Goal: Task Accomplishment & Management: Complete application form

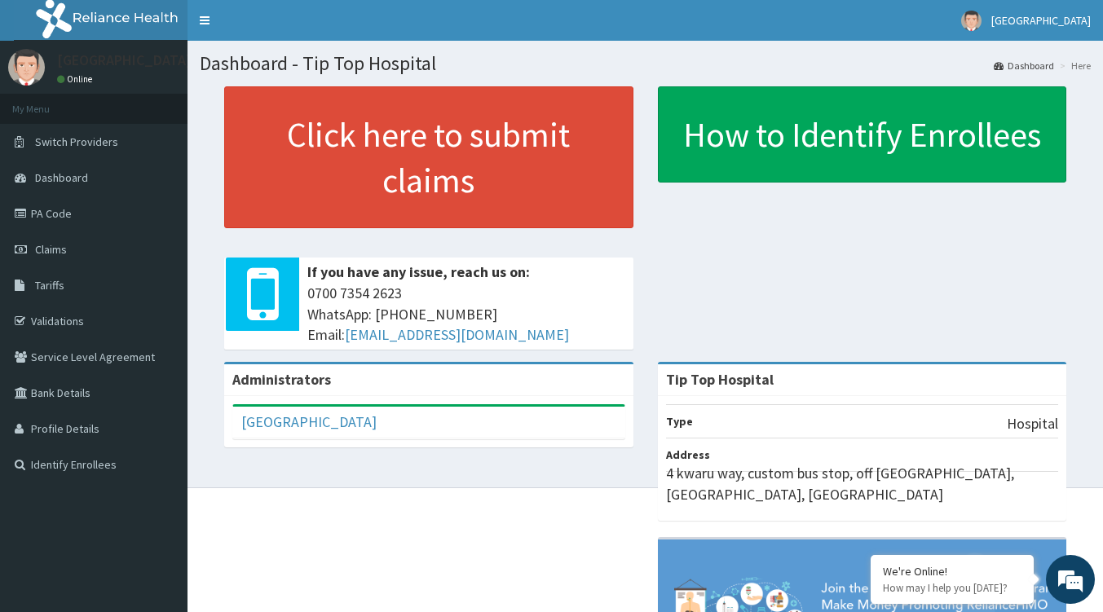
click at [44, 253] on span "Claims" at bounding box center [51, 249] width 32 height 15
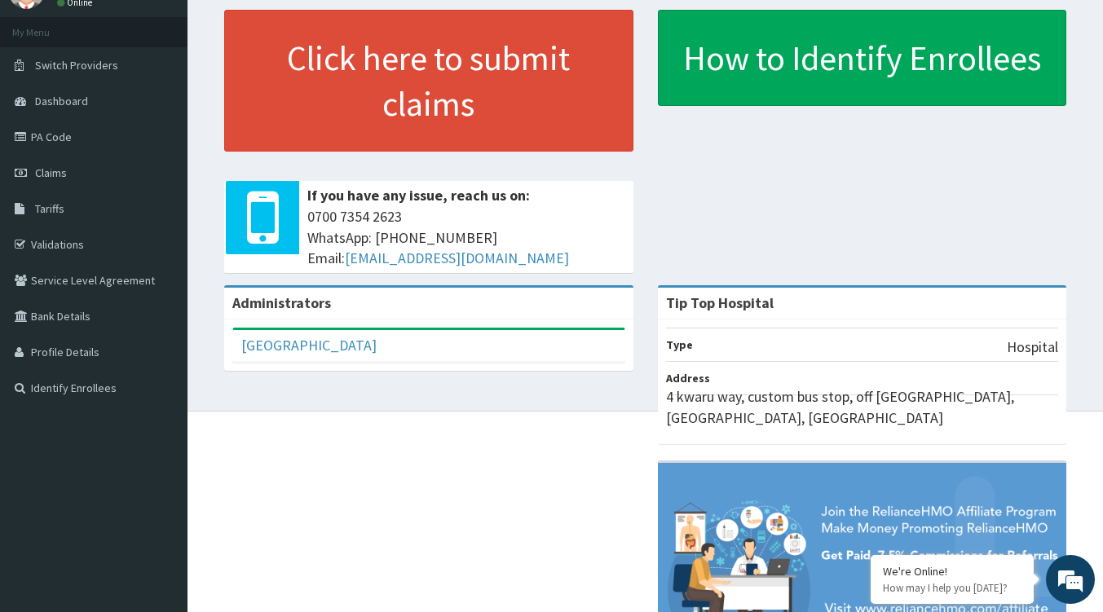
scroll to position [163, 0]
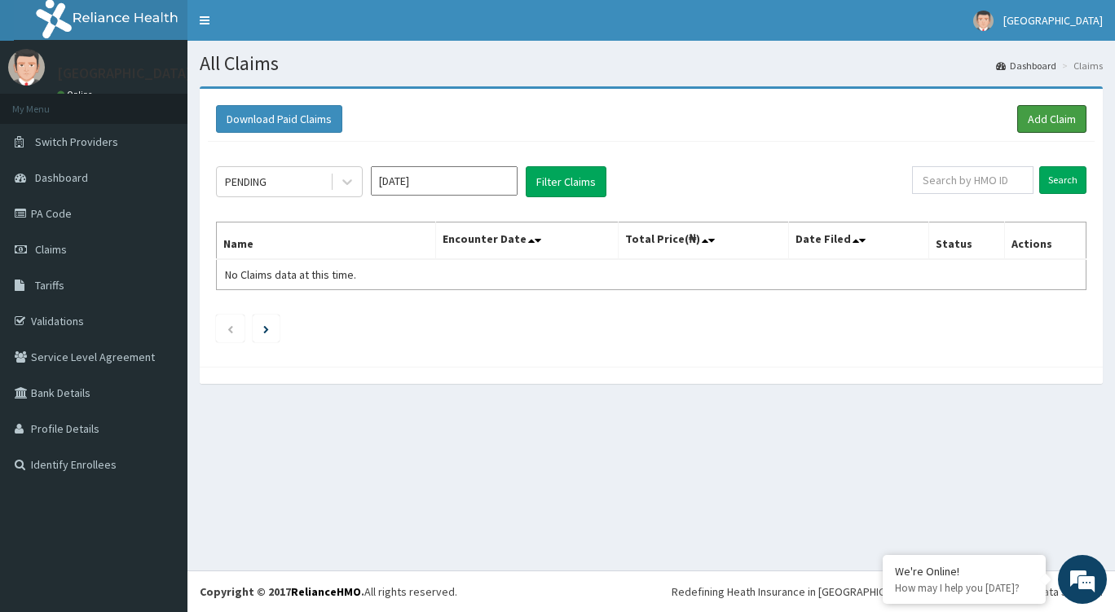
click at [1045, 113] on link "Add Claim" at bounding box center [1051, 119] width 69 height 28
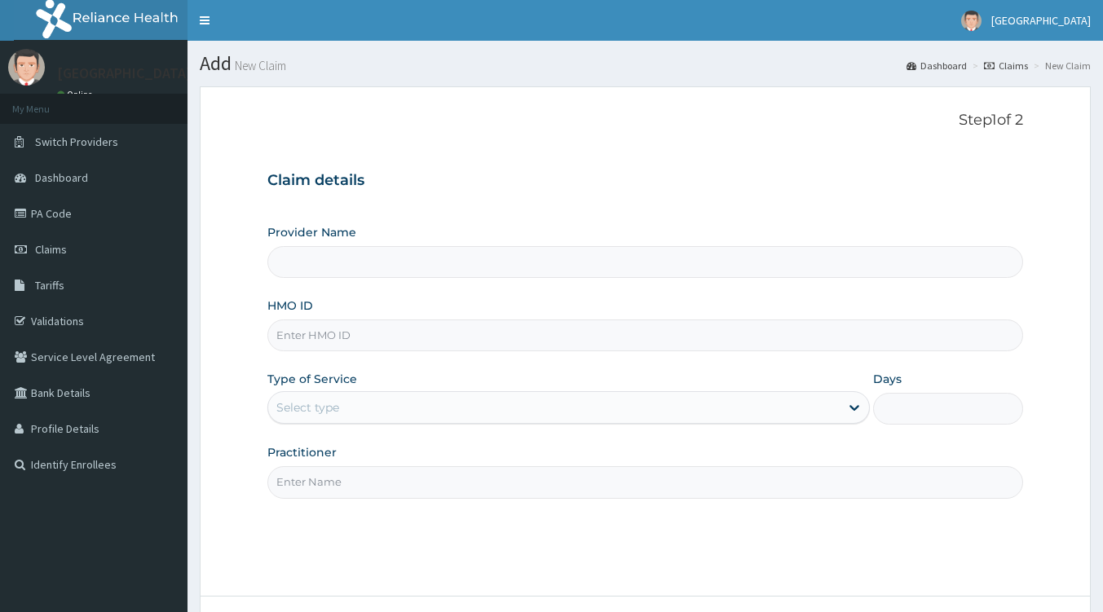
click at [346, 258] on input "Provider Name" at bounding box center [645, 262] width 756 height 32
click at [350, 334] on input "HMO ID" at bounding box center [645, 336] width 756 height 32
paste input "CHL/11423/B"
type input "CHL/11423/B"
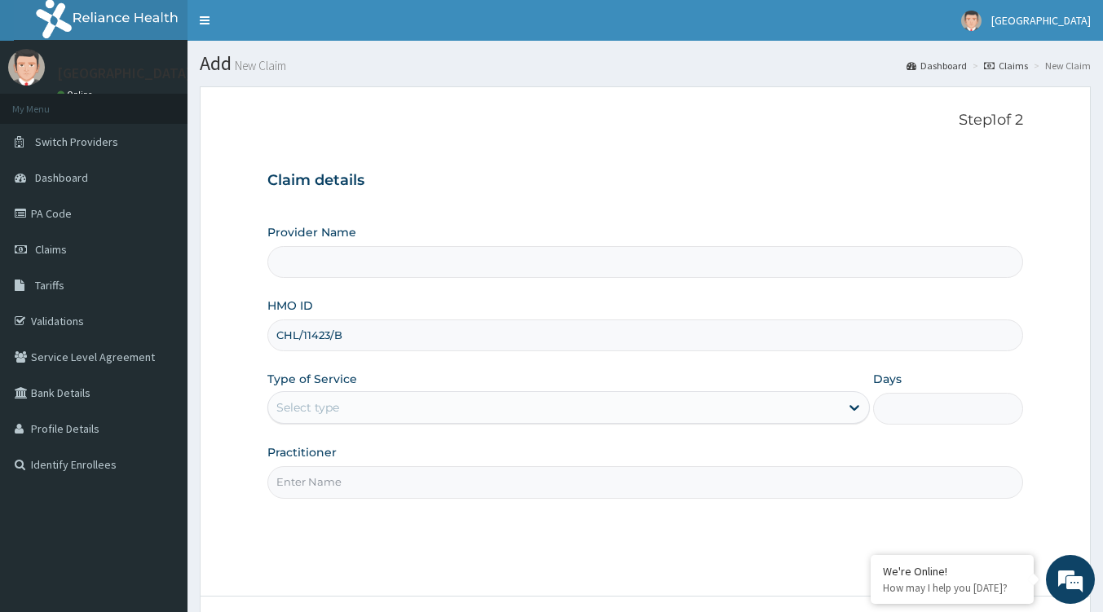
type input "Tip Top Hospital"
type input "CHL/11423/B"
click at [404, 398] on div "Select type" at bounding box center [553, 408] width 571 height 26
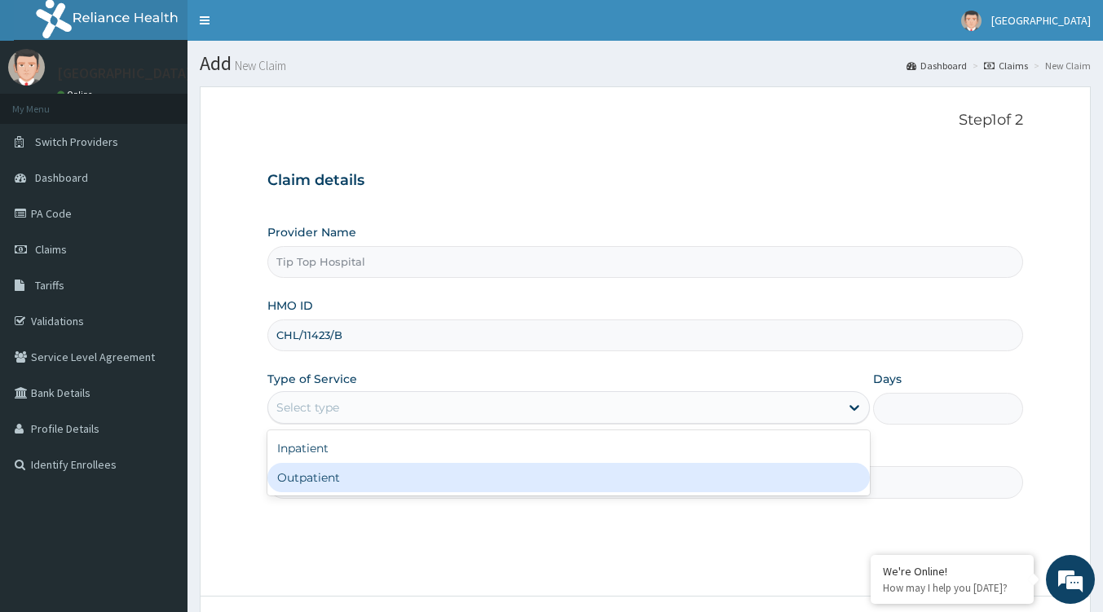
click at [352, 474] on div "Outpatient" at bounding box center [568, 477] width 602 height 29
type input "1"
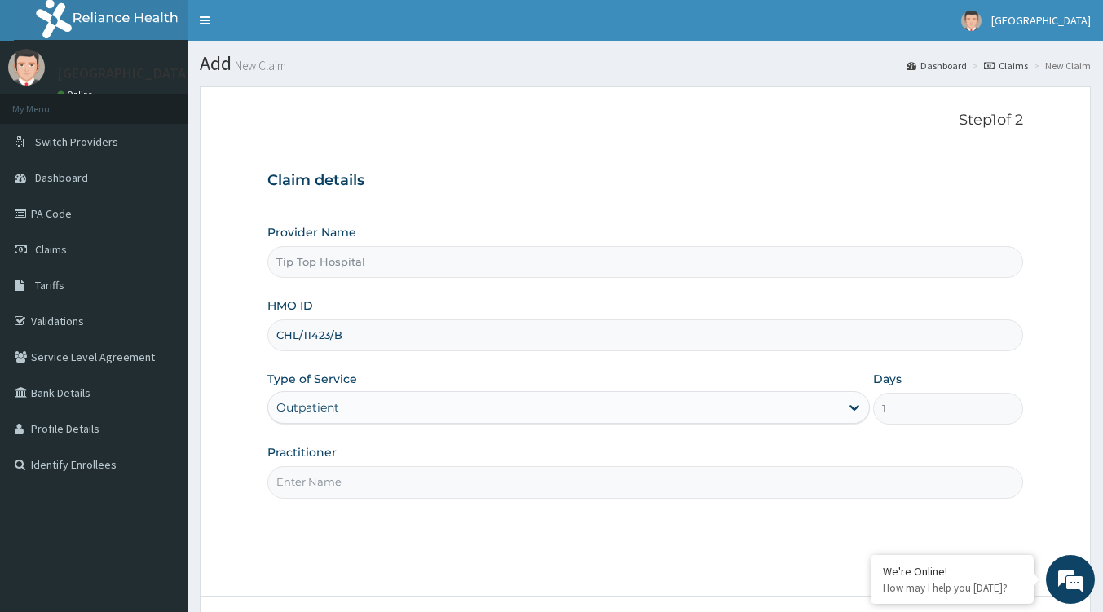
click at [350, 489] on input "Practitioner" at bounding box center [645, 482] width 756 height 32
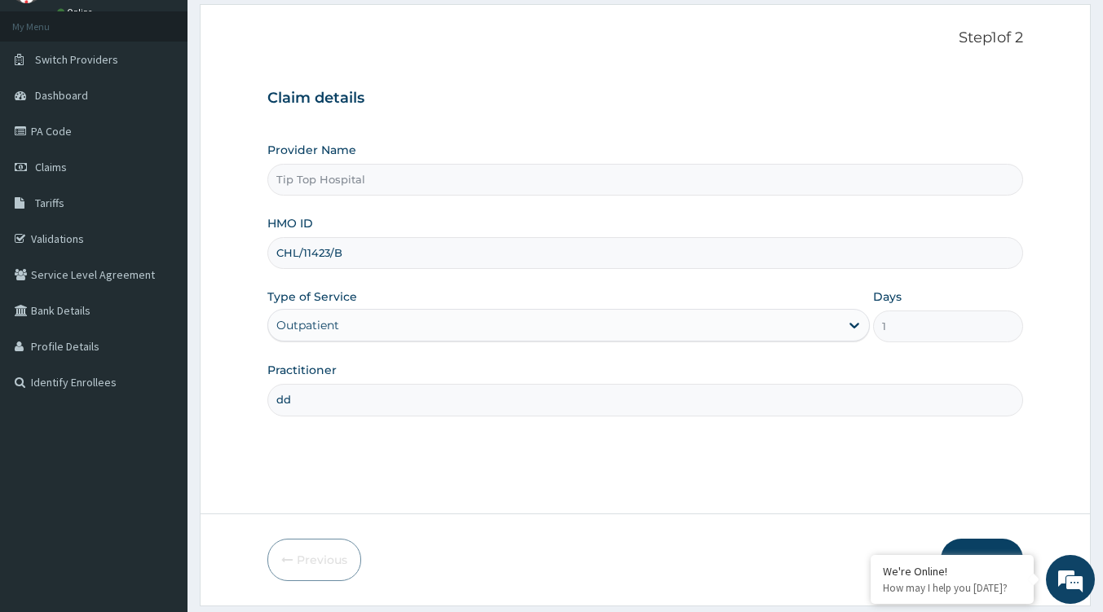
scroll to position [130, 0]
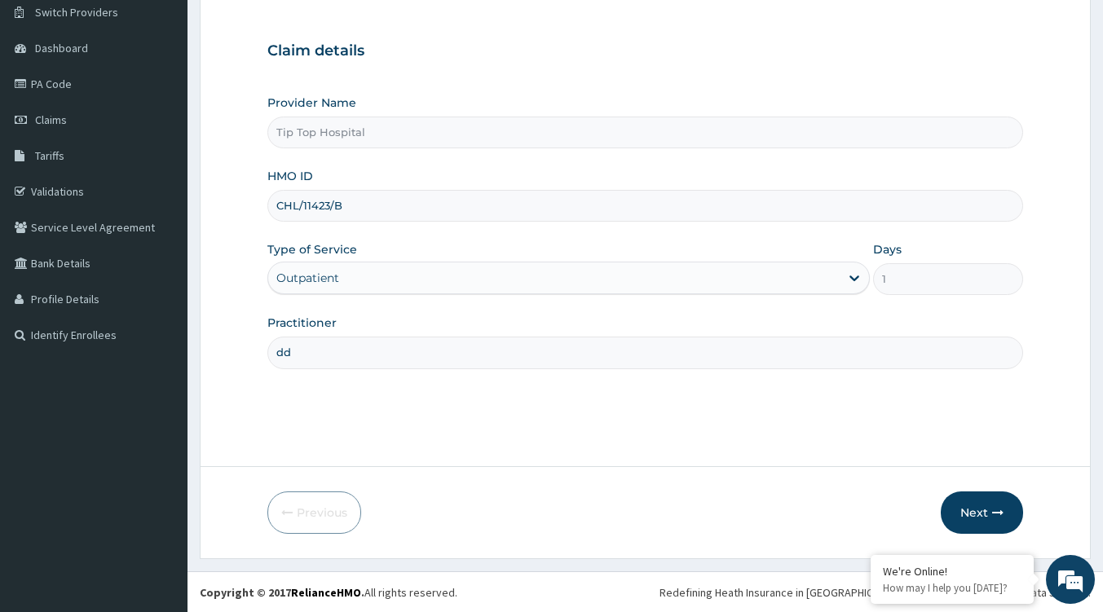
type input "dd"
click at [989, 493] on button "Next" at bounding box center [982, 513] width 82 height 42
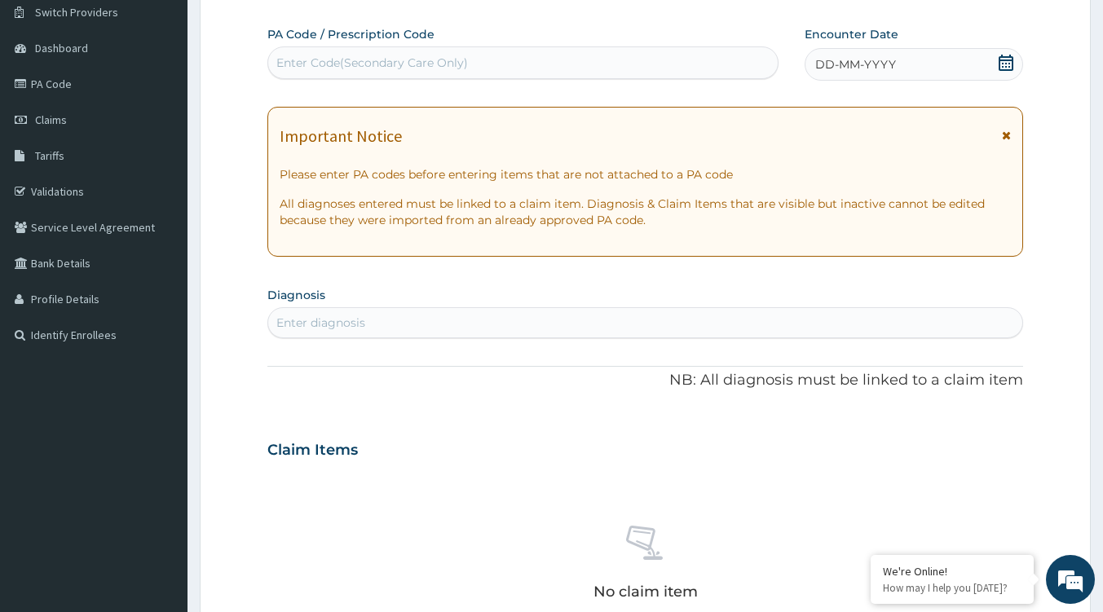
scroll to position [0, 0]
click at [381, 331] on div "Enter diagnosis" at bounding box center [645, 323] width 754 height 26
type input "pains"
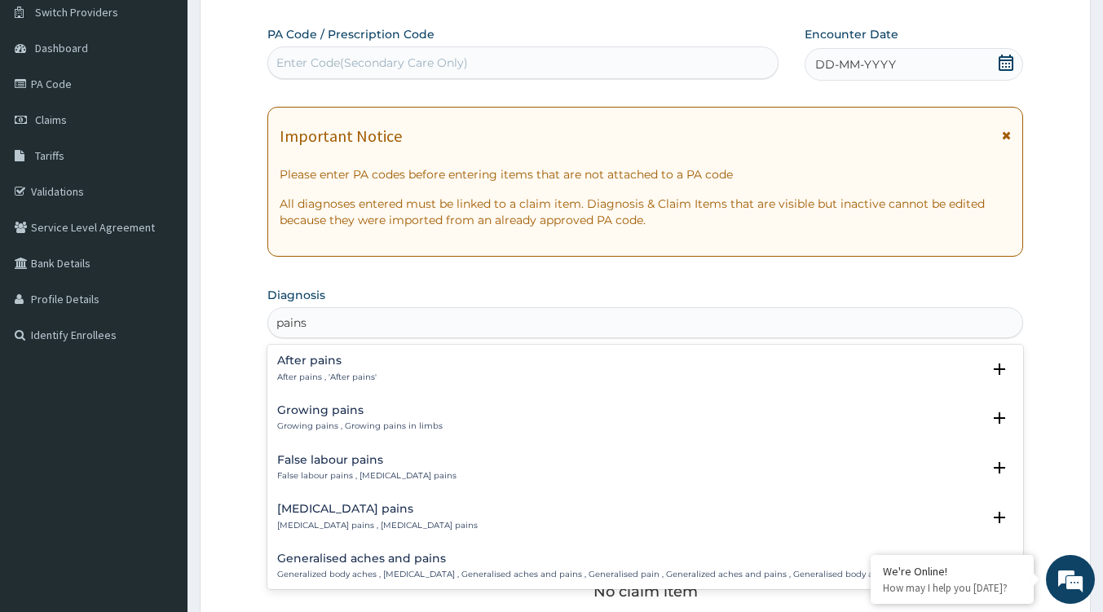
click at [347, 372] on p "After pains , 'After pains'" at bounding box center [326, 377] width 99 height 11
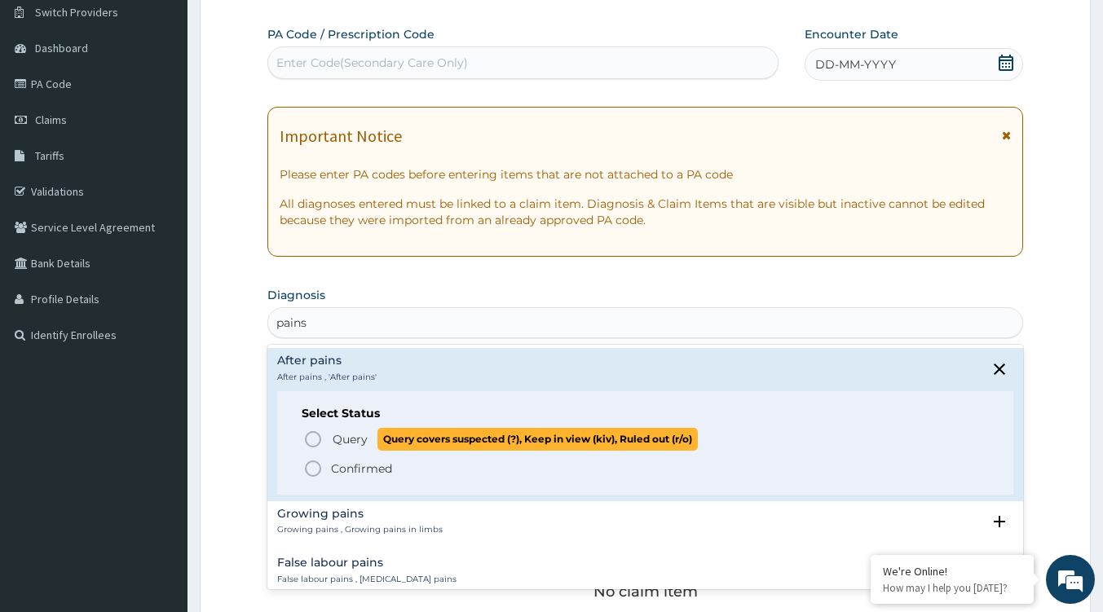
click at [358, 443] on span "Query" at bounding box center [350, 439] width 35 height 16
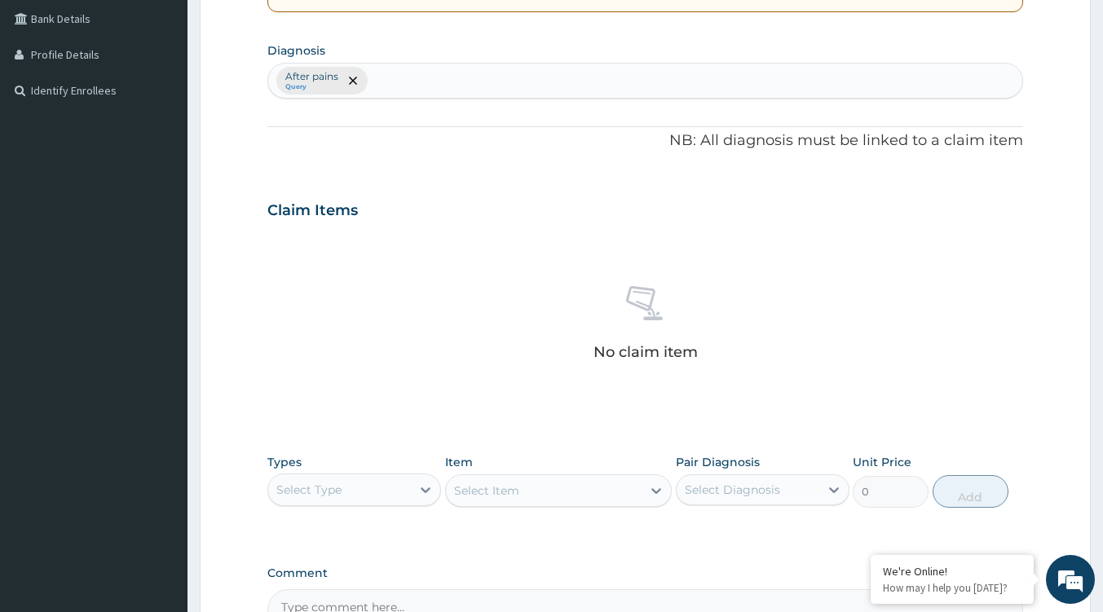
scroll to position [456, 0]
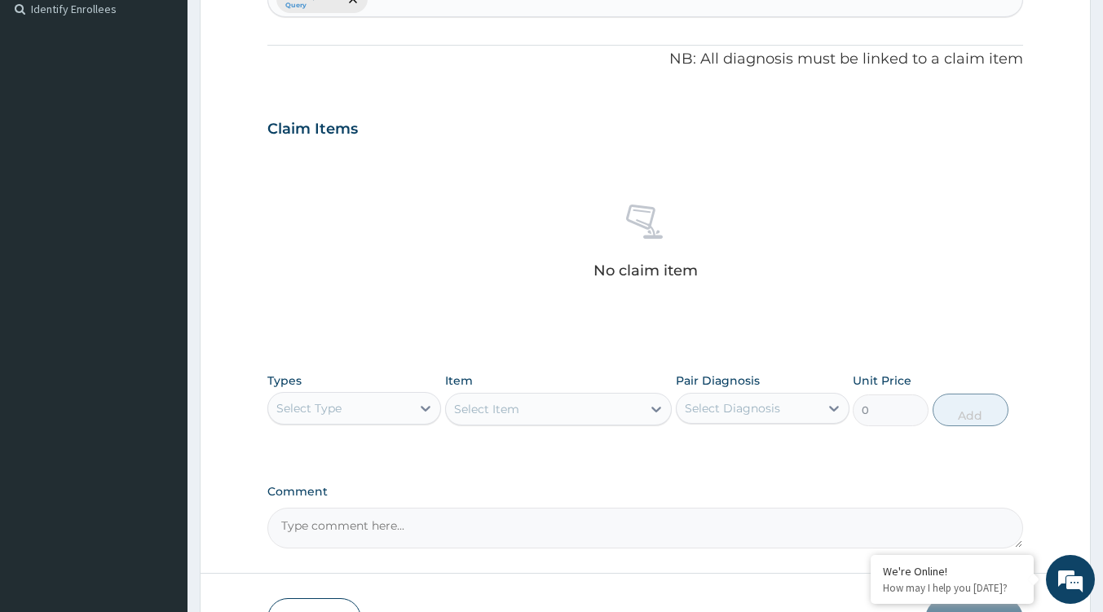
click at [373, 413] on div "Select Type" at bounding box center [339, 408] width 143 height 26
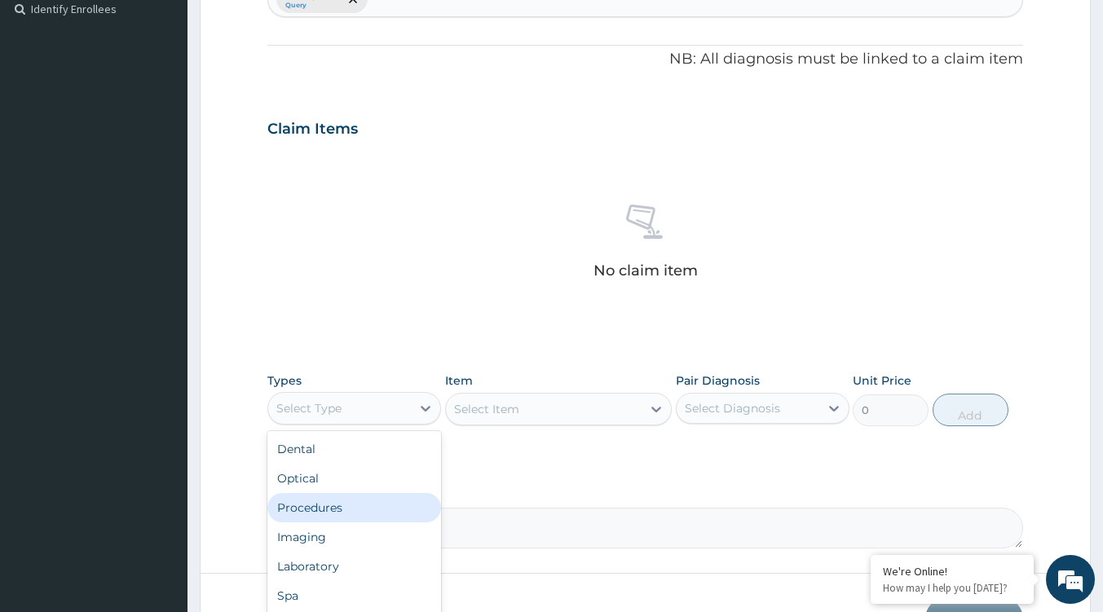
scroll to position [55, 0]
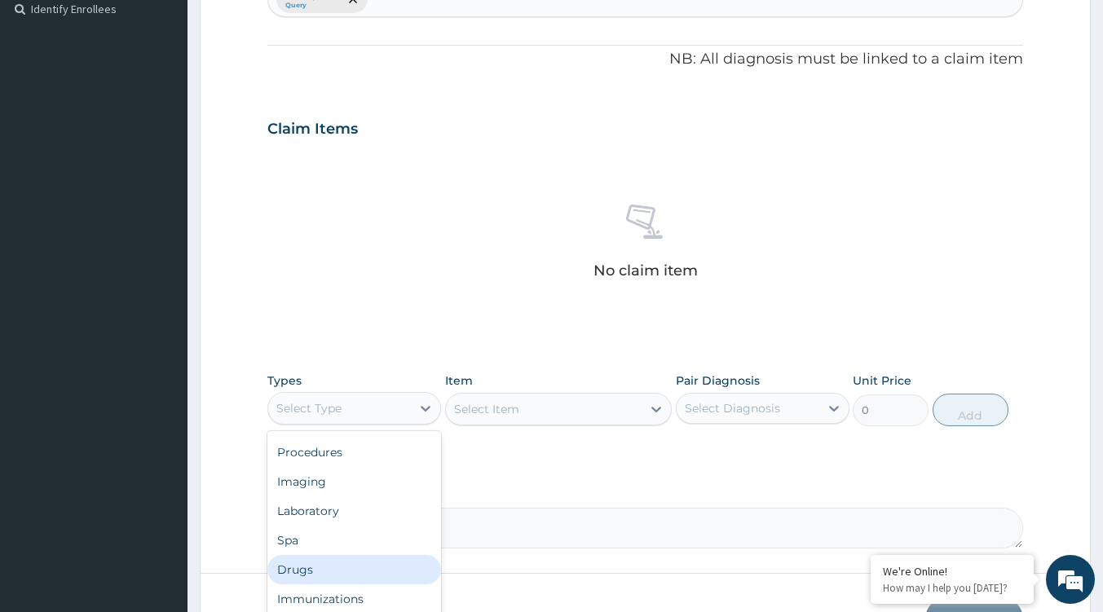
click at [324, 571] on div "Drugs" at bounding box center [354, 569] width 174 height 29
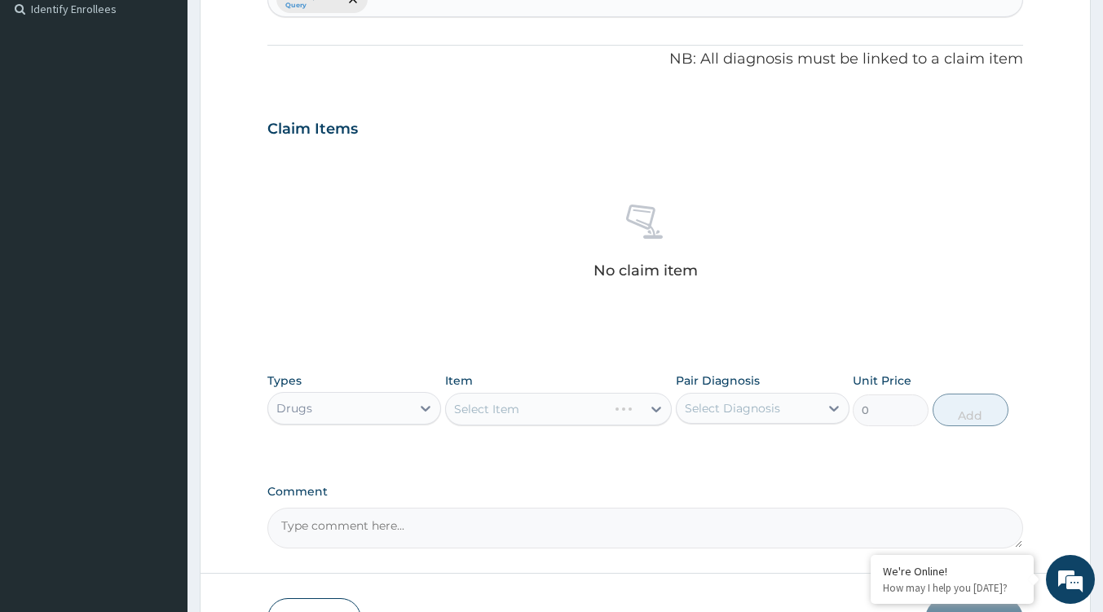
click at [594, 413] on div "Select Item" at bounding box center [558, 409] width 227 height 33
click at [633, 409] on div "Select Item" at bounding box center [544, 409] width 196 height 26
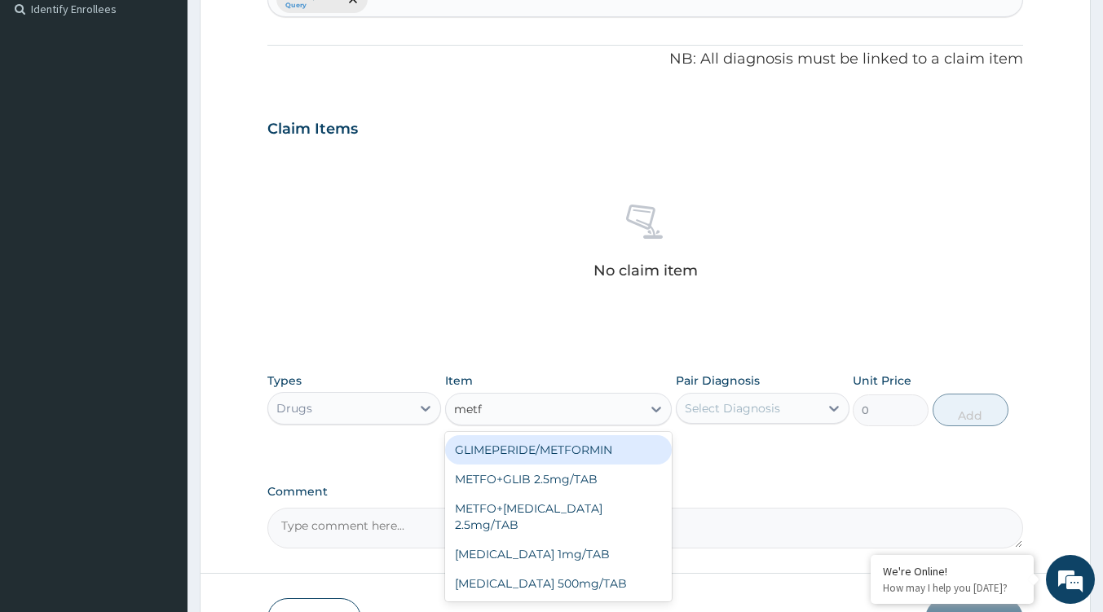
type input "metfo"
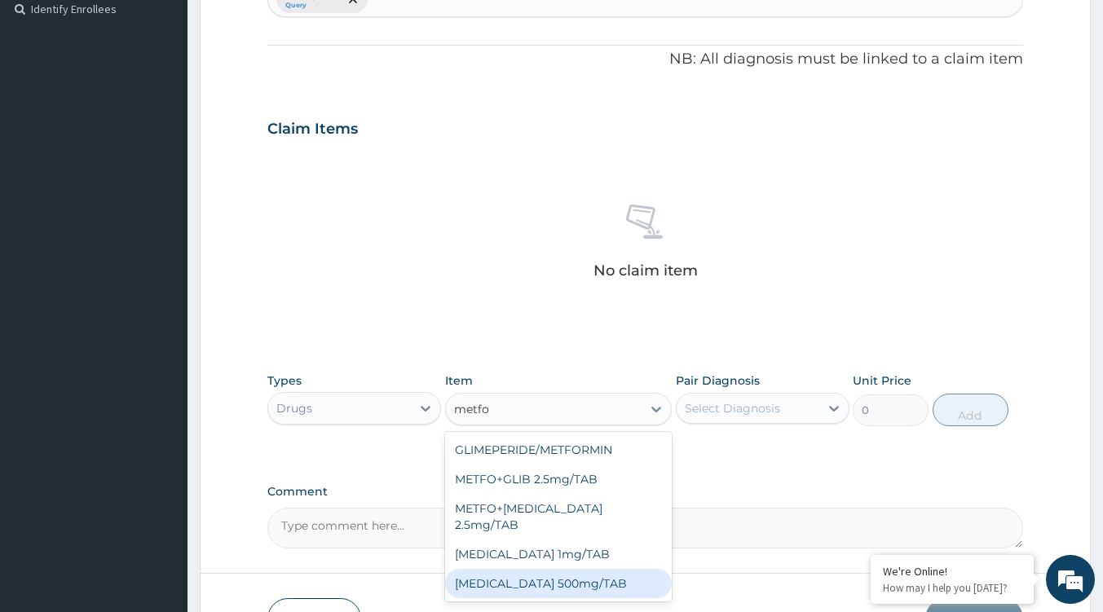
click at [545, 569] on div "METFORMIN 500mg/TAB" at bounding box center [558, 583] width 227 height 29
type input "75"
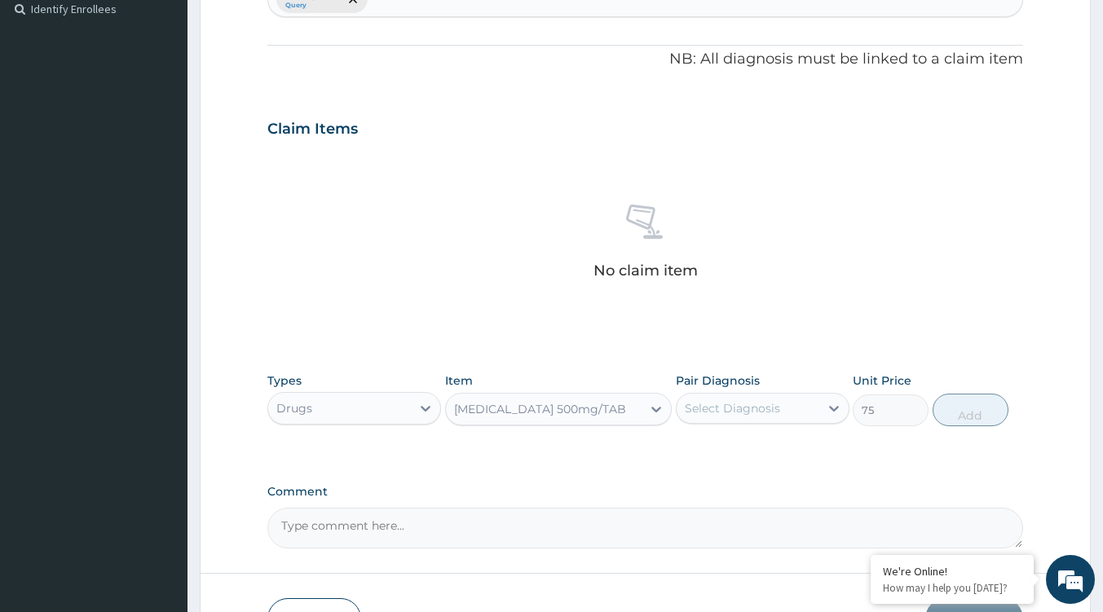
click at [617, 411] on div "METFORMIN 500mg/TAB" at bounding box center [544, 409] width 196 height 26
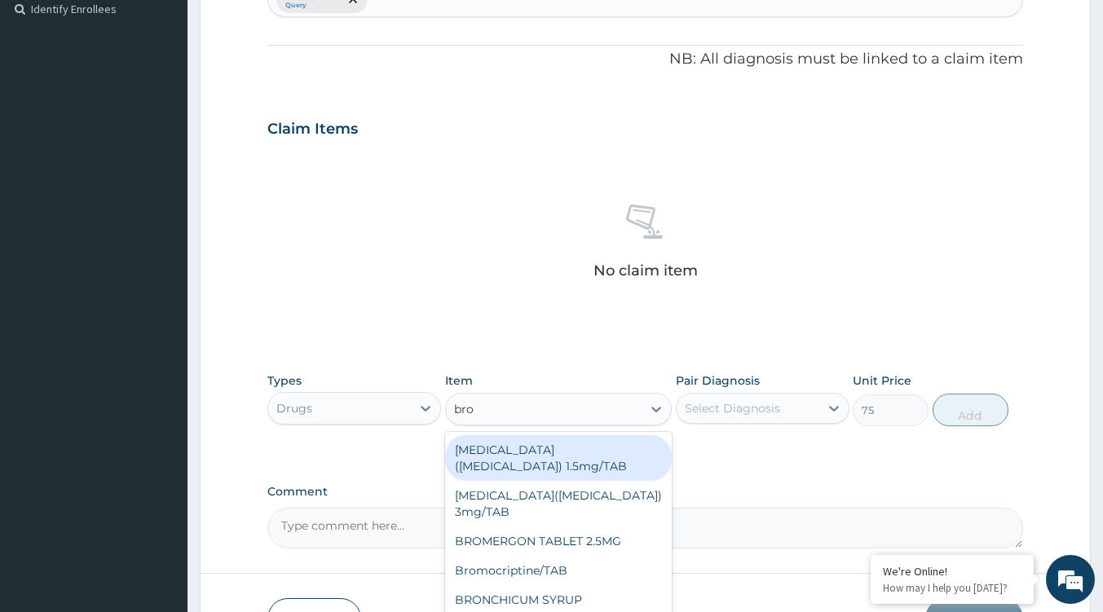
scroll to position [0, 0]
type input "bromo"
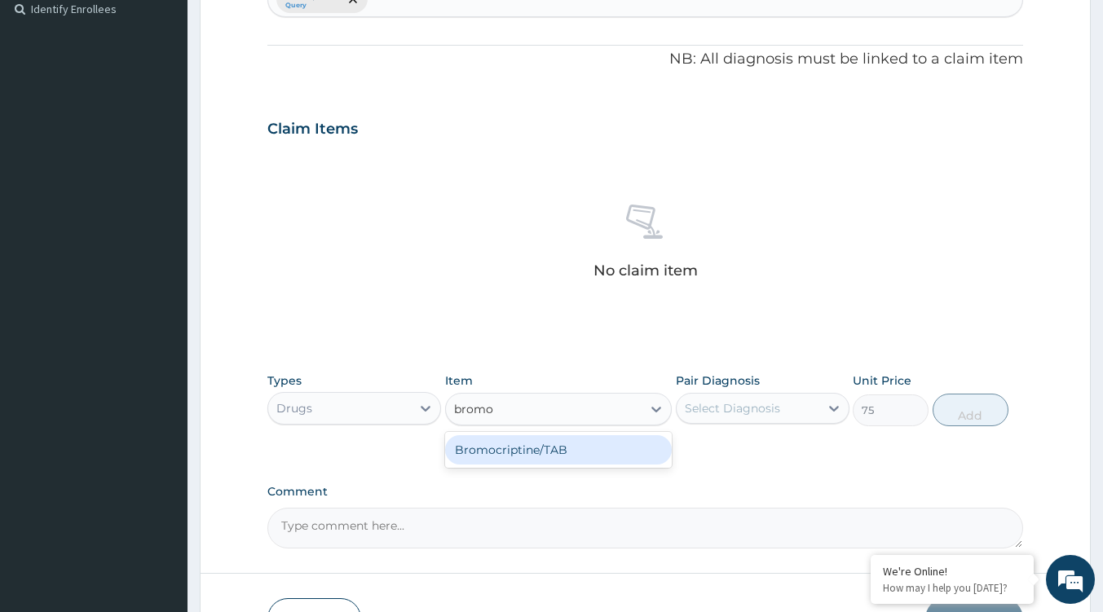
click at [606, 444] on div "Bromocriptine/TAB" at bounding box center [558, 449] width 227 height 29
type input "100"
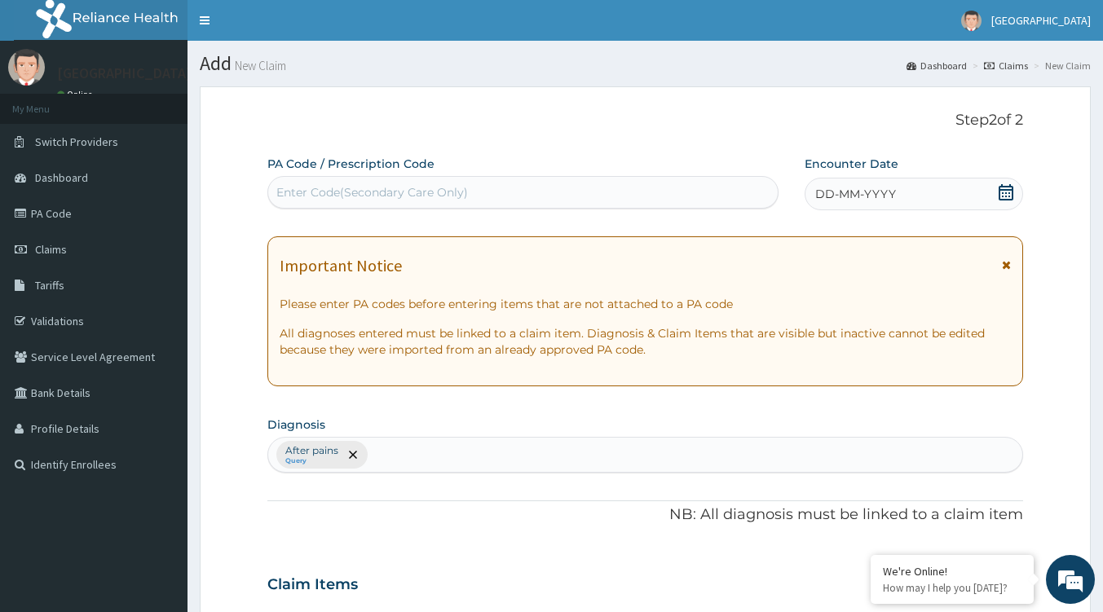
click at [59, 214] on link "PA Code" at bounding box center [94, 214] width 188 height 36
